Goal: Transaction & Acquisition: Download file/media

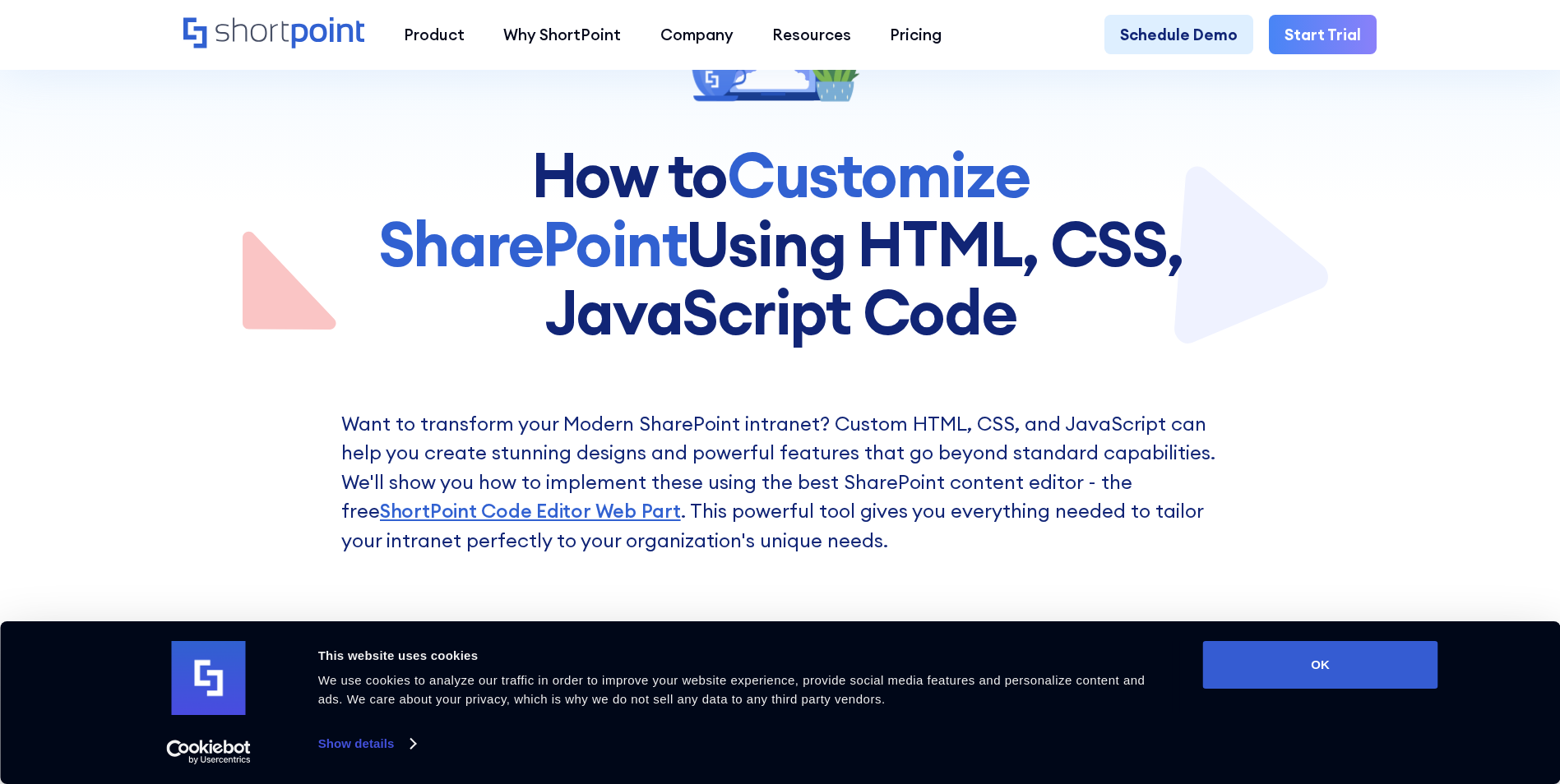
scroll to position [329, 0]
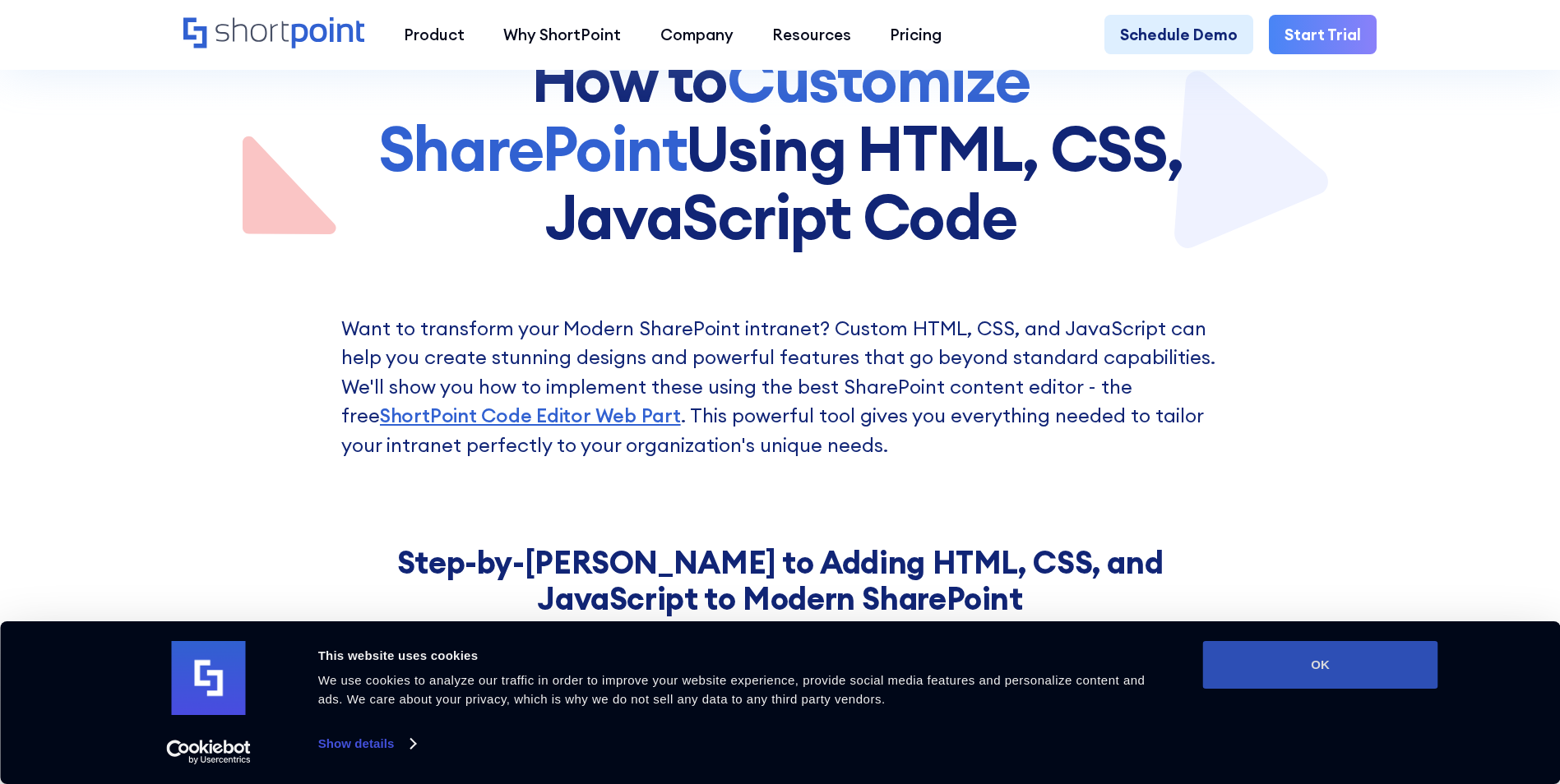
click at [1348, 685] on button "OK" at bounding box center [1321, 665] width 235 height 48
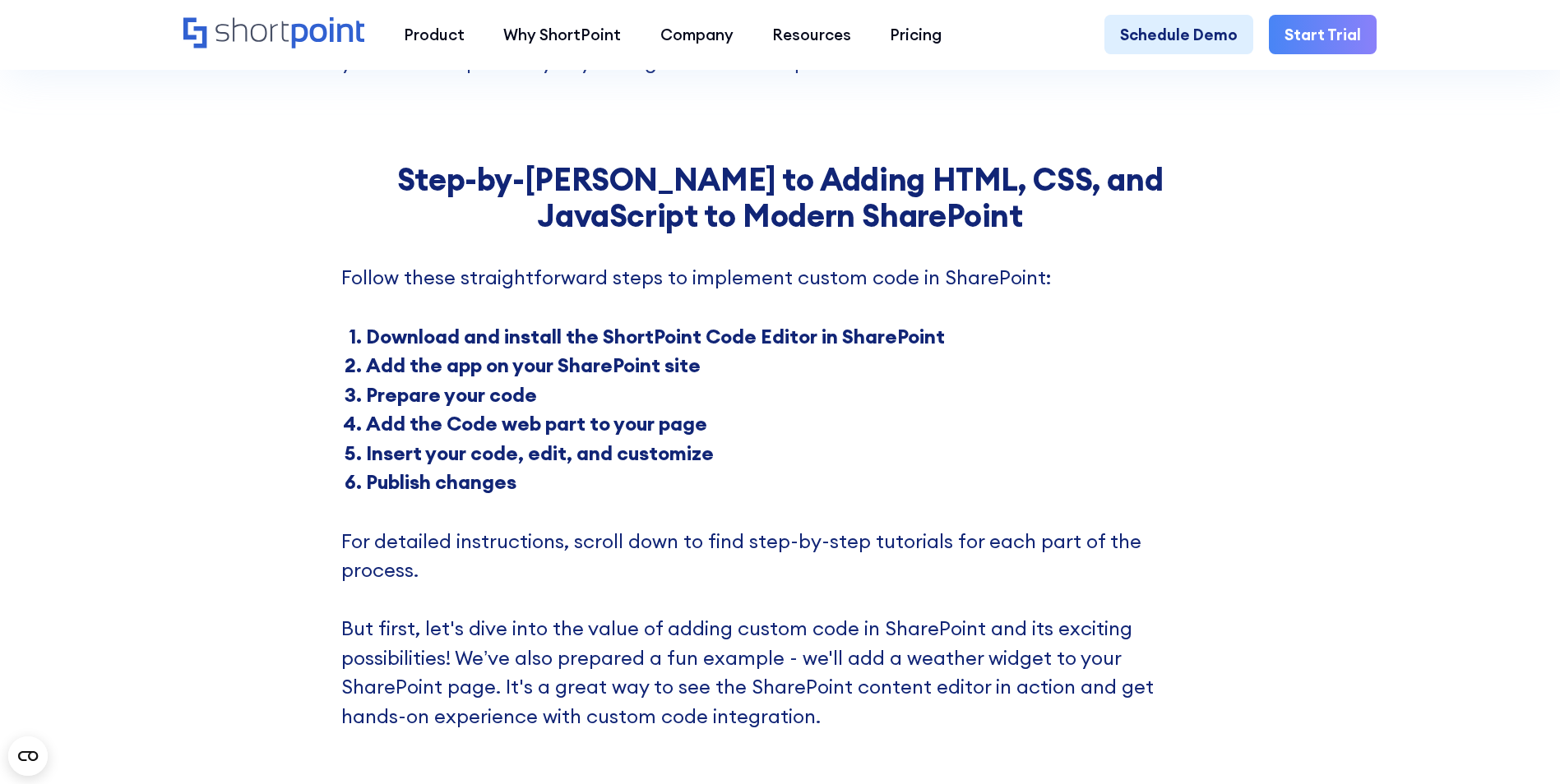
scroll to position [740, 0]
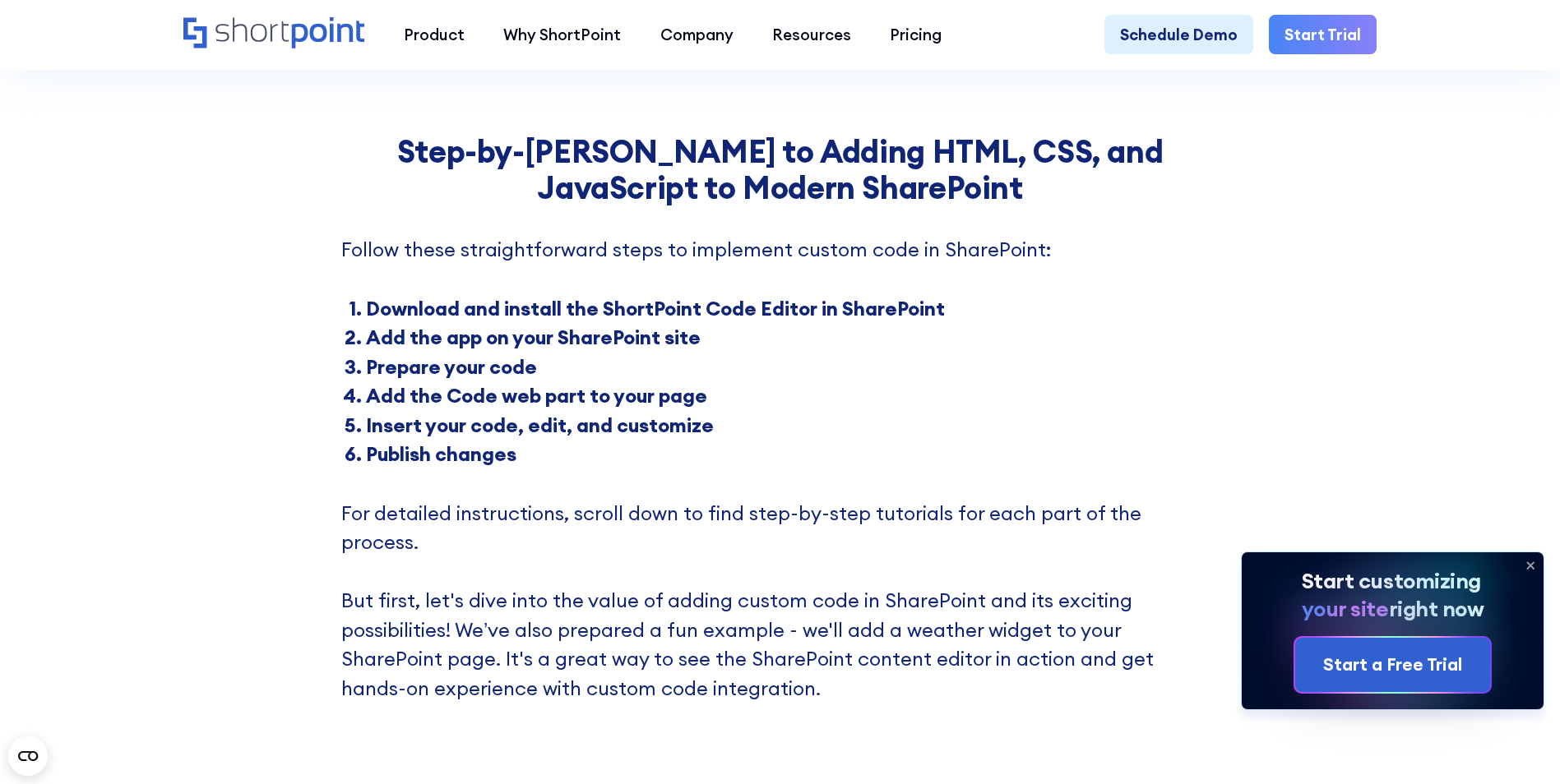
click at [1534, 563] on icon at bounding box center [1531, 566] width 7 height 7
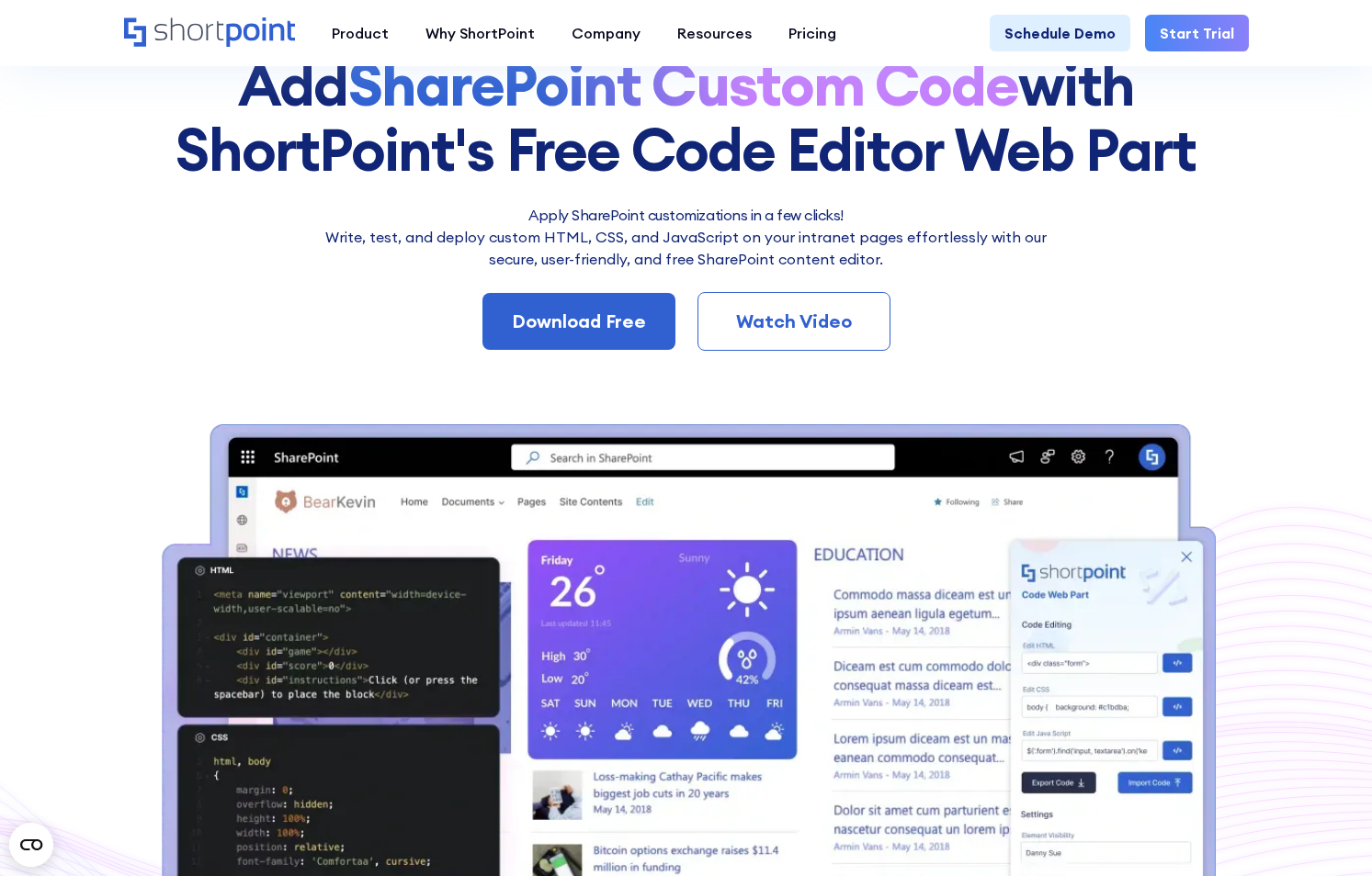
scroll to position [184, 0]
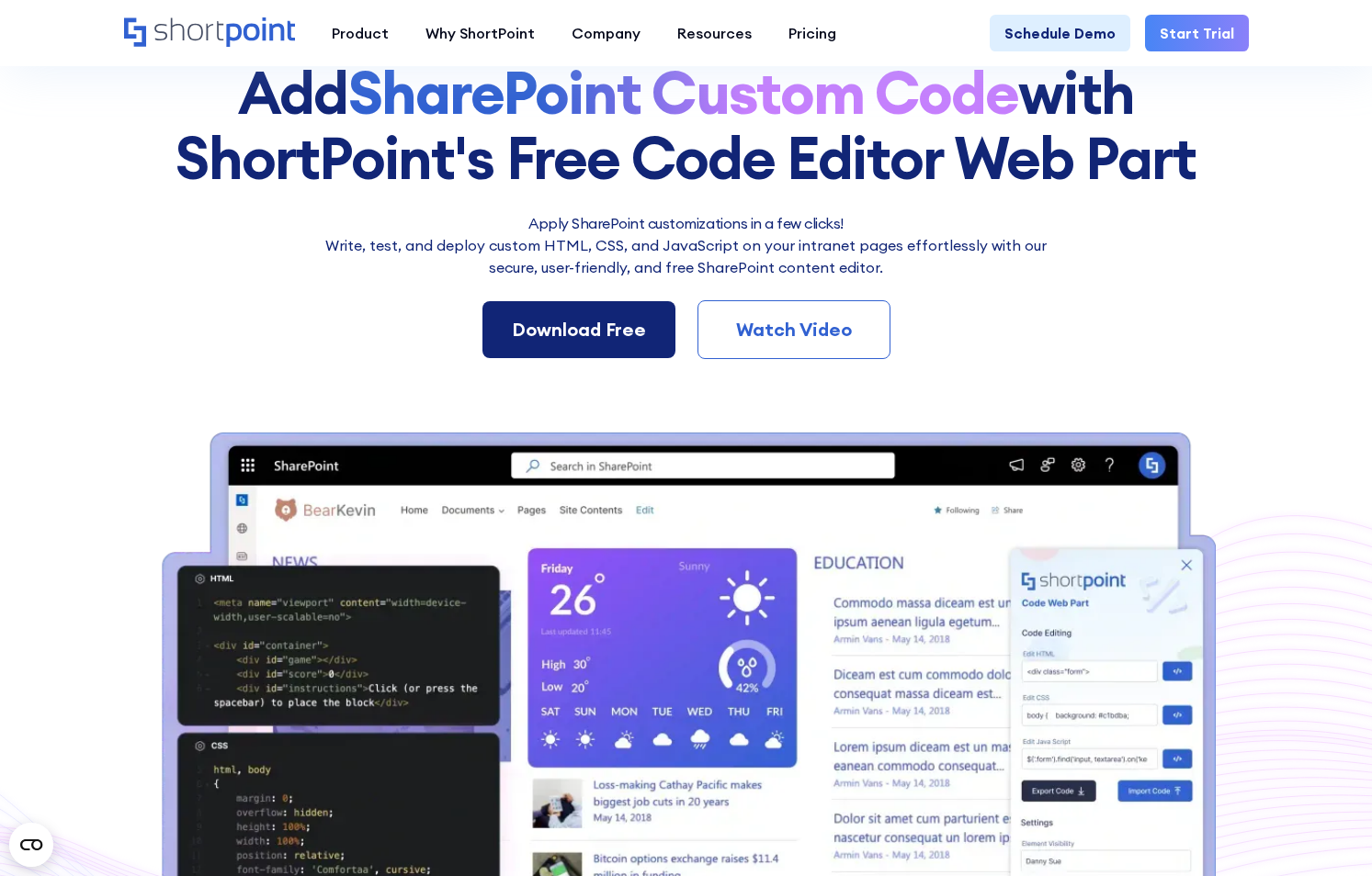
click at [577, 311] on link "Download Free" at bounding box center [579, 330] width 193 height 57
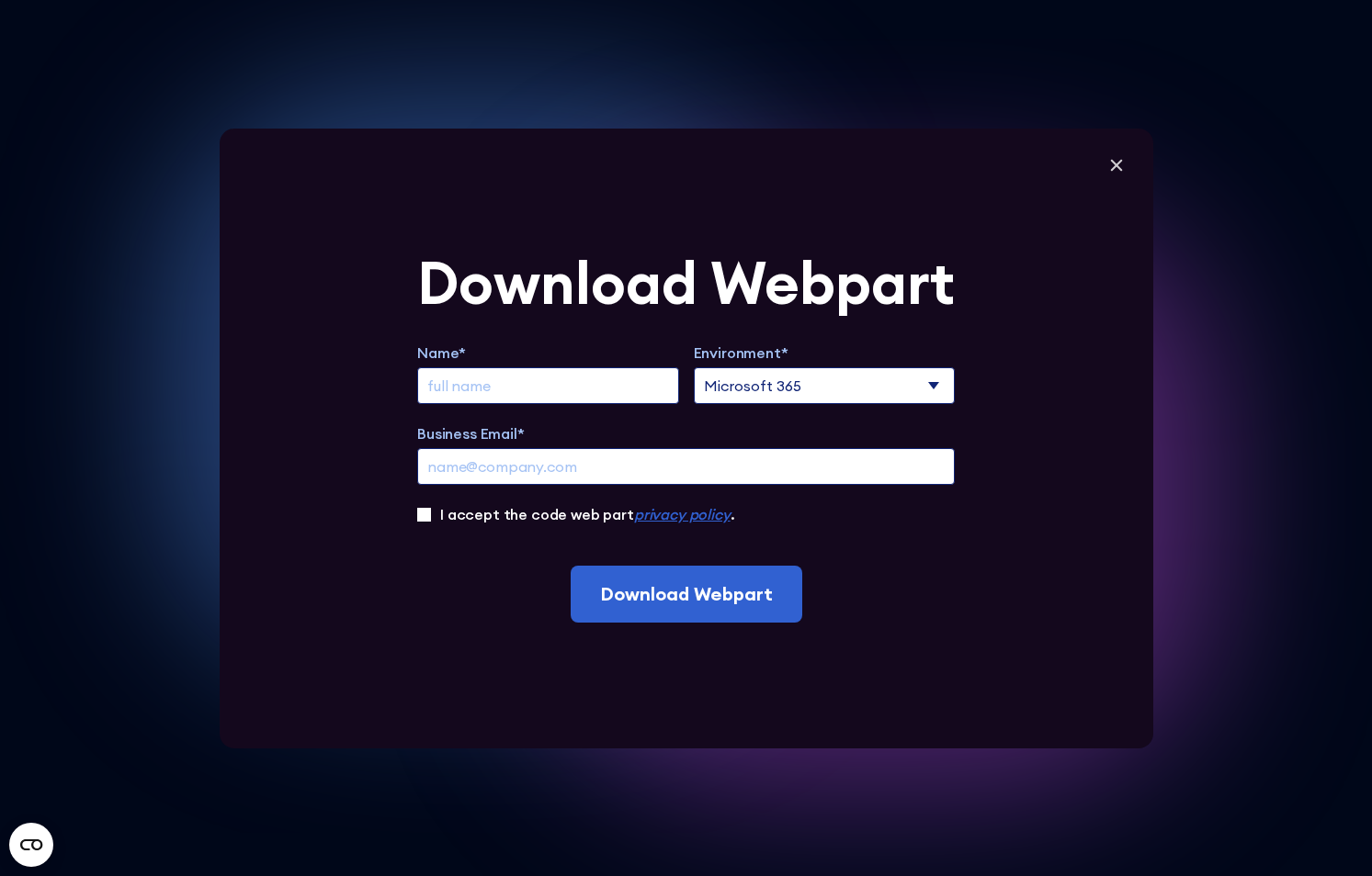
click at [783, 384] on select "Microsoft 365 SharePoint Online SharePoint 2019 (On-Premise)" at bounding box center [825, 386] width 262 height 37
select select "SharePoint Online"
click at [700, 367] on select "Microsoft 365 SharePoint Online SharePoint 2019 (On-Premise)" at bounding box center [825, 386] width 262 height 37
click at [505, 390] on input "Extend Trial" at bounding box center [548, 386] width 262 height 37
type input "Edmond Muresan"
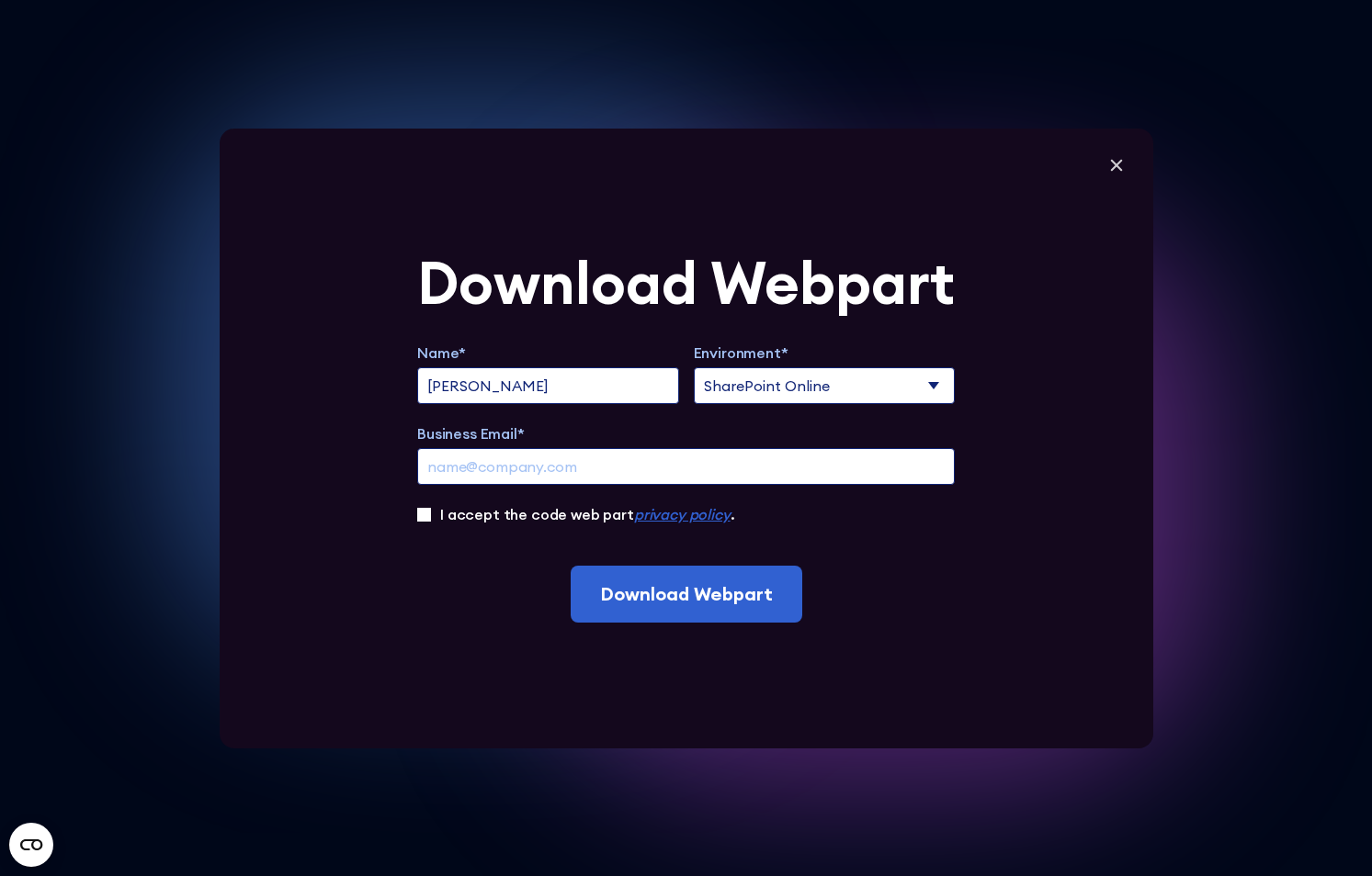
click at [563, 449] on input "Business Email*" at bounding box center [686, 467] width 538 height 37
type input "edmond.muresan@ro.eckerle-gruppe.com"
click at [445, 508] on label "I accept the code web part privacy policy ." at bounding box center [587, 514] width 294 height 22
click at [432, 508] on input "I accept the code web part privacy policy ." at bounding box center [424, 514] width 13 height 13
checkbox input "true"
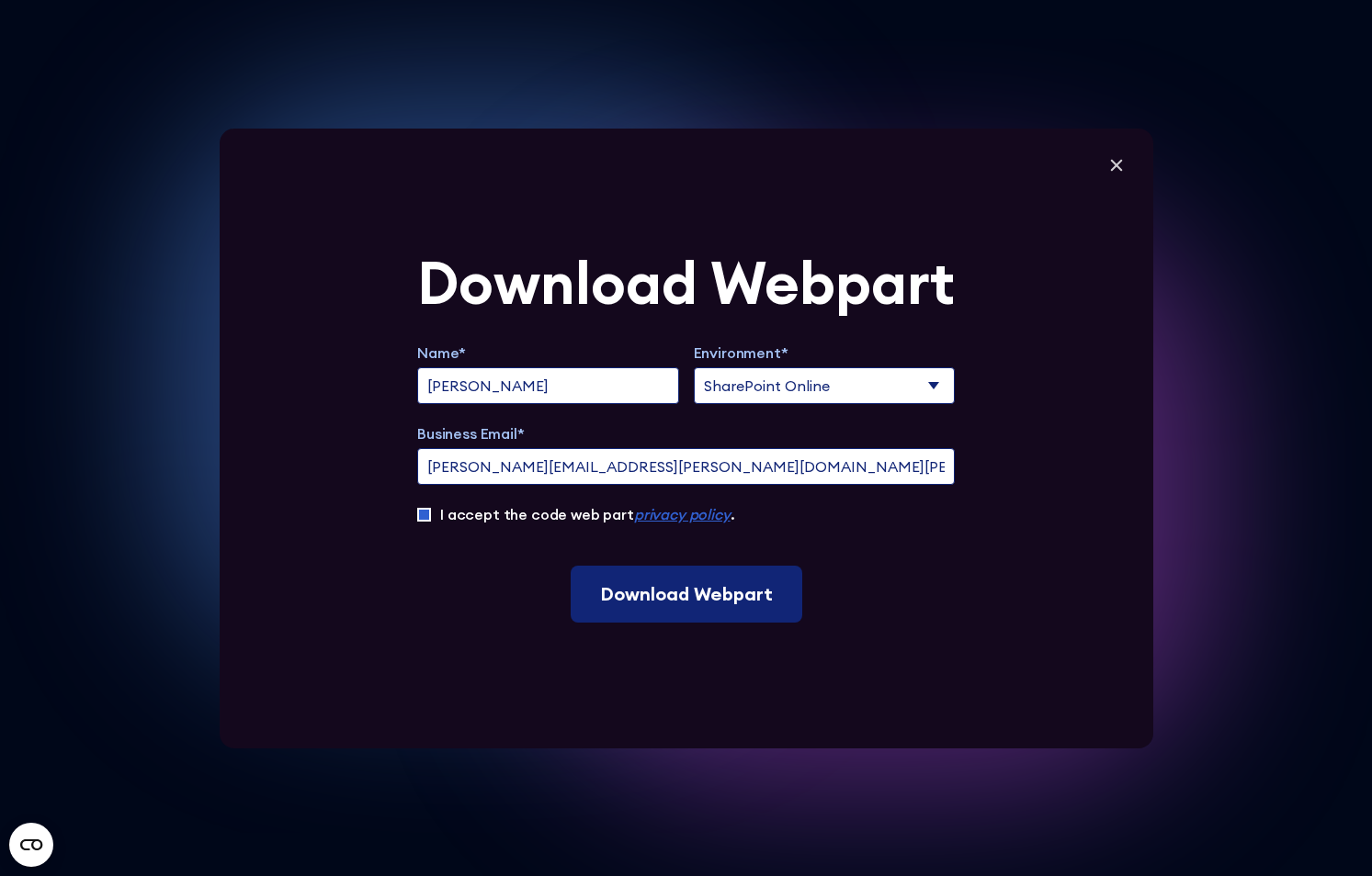
click at [630, 599] on input "Download Webpart" at bounding box center [686, 594] width 232 height 57
